Goal: Find specific page/section: Find specific page/section

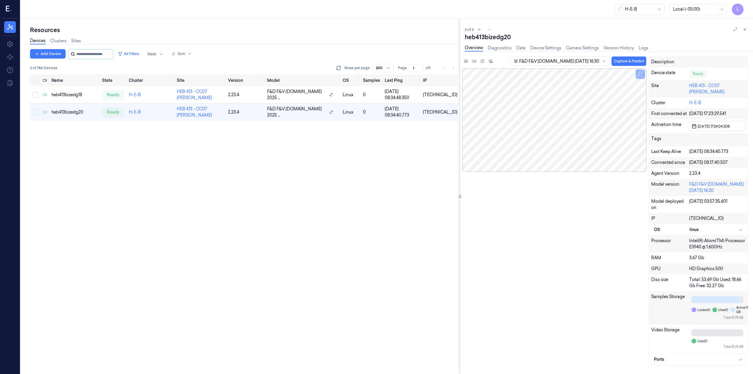
click at [94, 55] on input "string" at bounding box center [93, 53] width 35 height 9
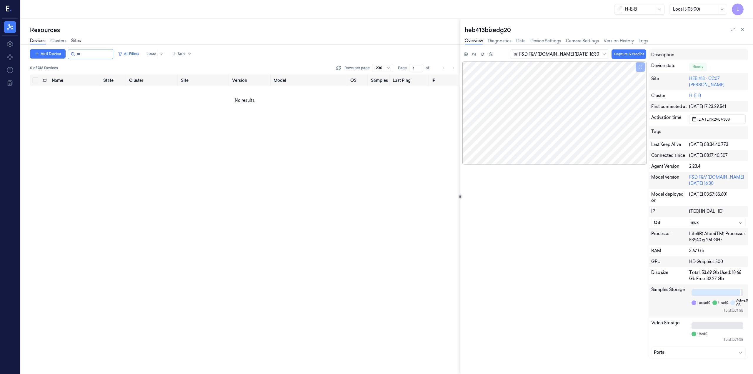
type input "***"
click at [78, 39] on link "Sites" at bounding box center [76, 41] width 10 height 7
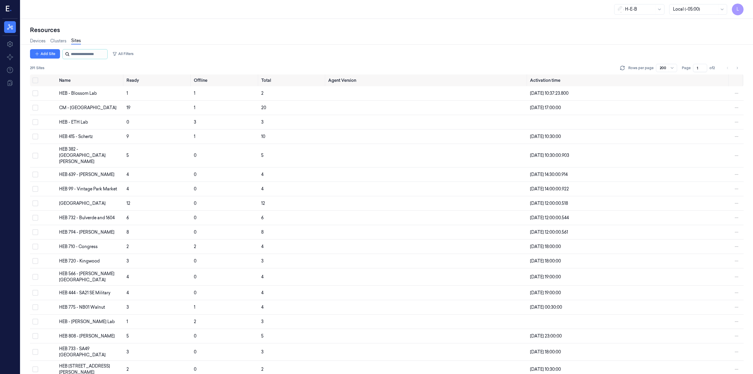
click at [84, 54] on input "string" at bounding box center [88, 53] width 35 height 9
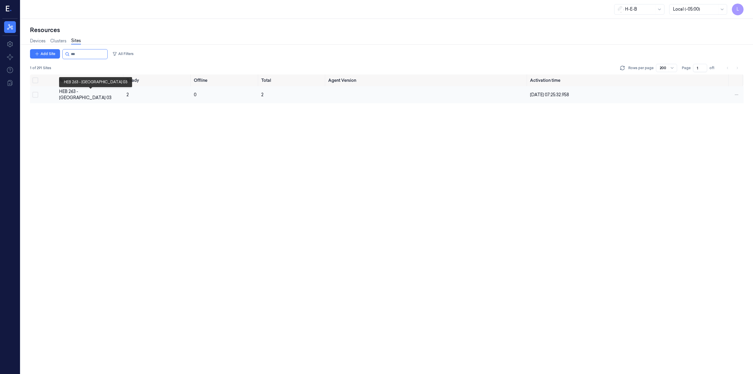
type input "***"
click at [97, 92] on div "HEB 263 - [GEOGRAPHIC_DATA] 03" at bounding box center [90, 95] width 63 height 12
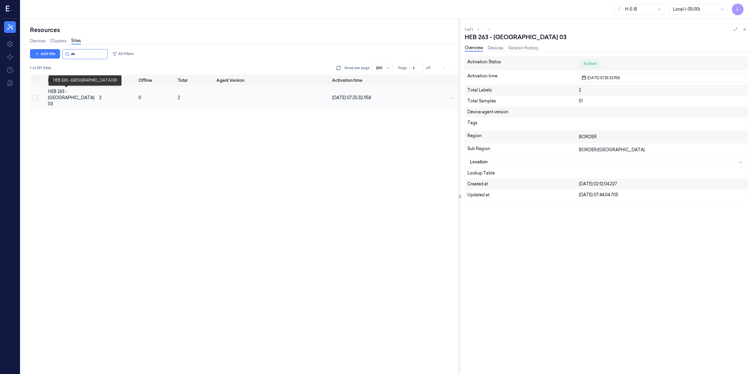
click at [56, 101] on div "HEB 263 - [GEOGRAPHIC_DATA] 03" at bounding box center [71, 98] width 46 height 19
click at [56, 90] on div "HEB 263 - [GEOGRAPHIC_DATA] 03" at bounding box center [71, 98] width 46 height 19
click at [492, 47] on link "Devices" at bounding box center [496, 48] width 16 height 7
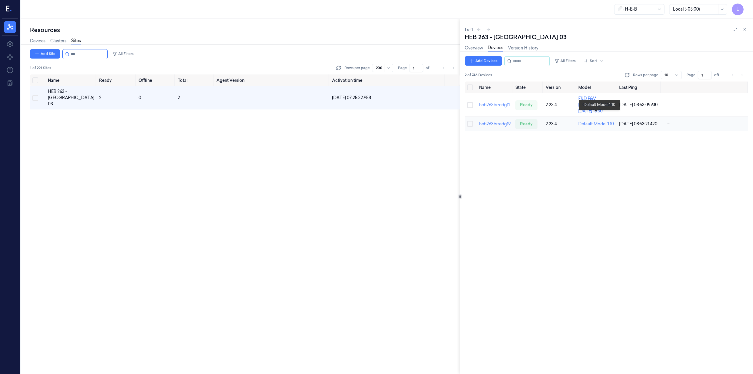
click at [599, 121] on div "Default Model 1.10" at bounding box center [596, 124] width 36 height 6
click at [489, 121] on link "heb263bizedg19" at bounding box center [494, 123] width 31 height 5
